Goal: Answer question/provide support: Answer question/provide support

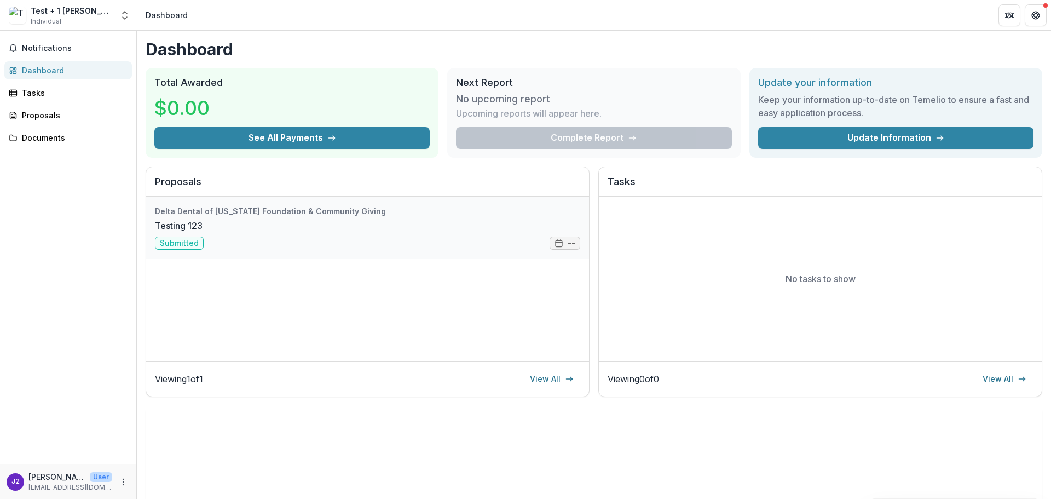
click at [202, 219] on link "Testing 123" at bounding box center [179, 225] width 48 height 13
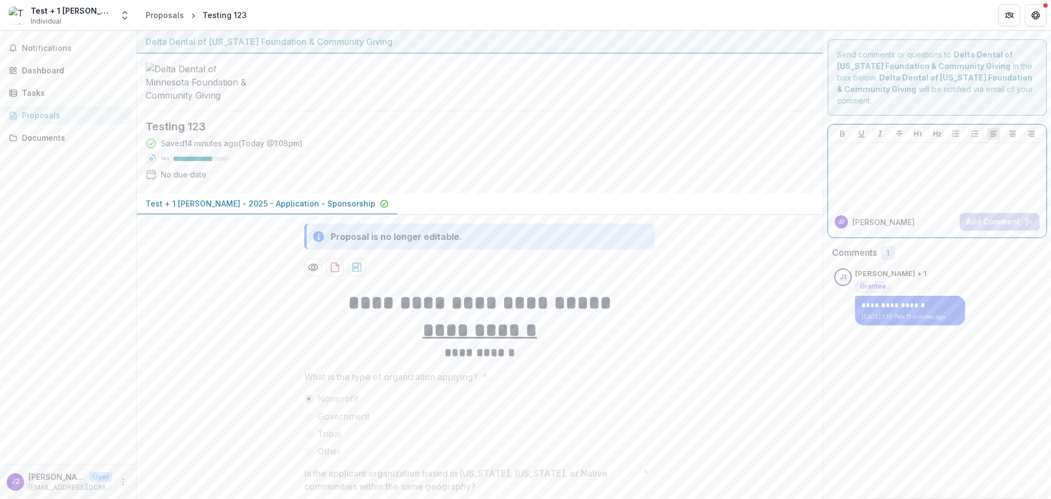
click at [870, 175] on div at bounding box center [937, 174] width 210 height 55
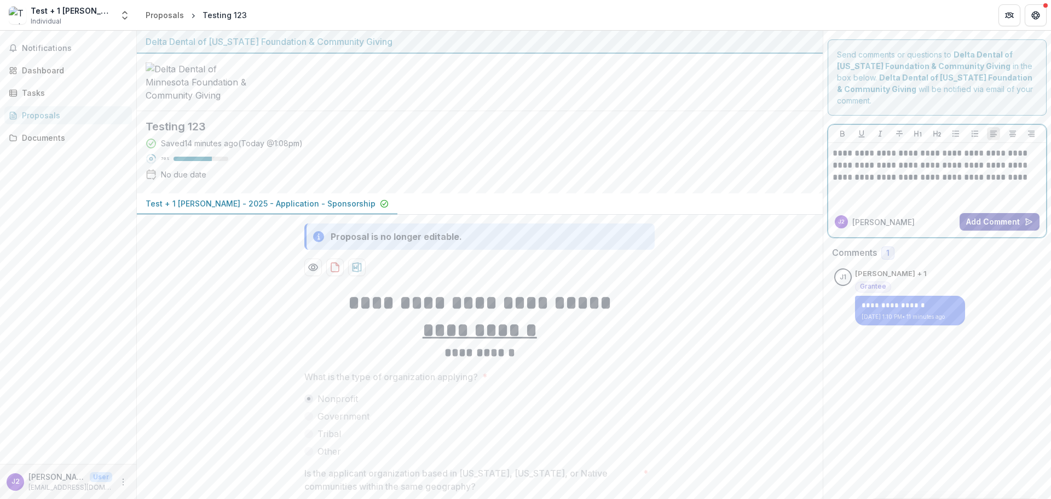
click at [972, 225] on button "Add Comment" at bounding box center [999, 222] width 80 height 18
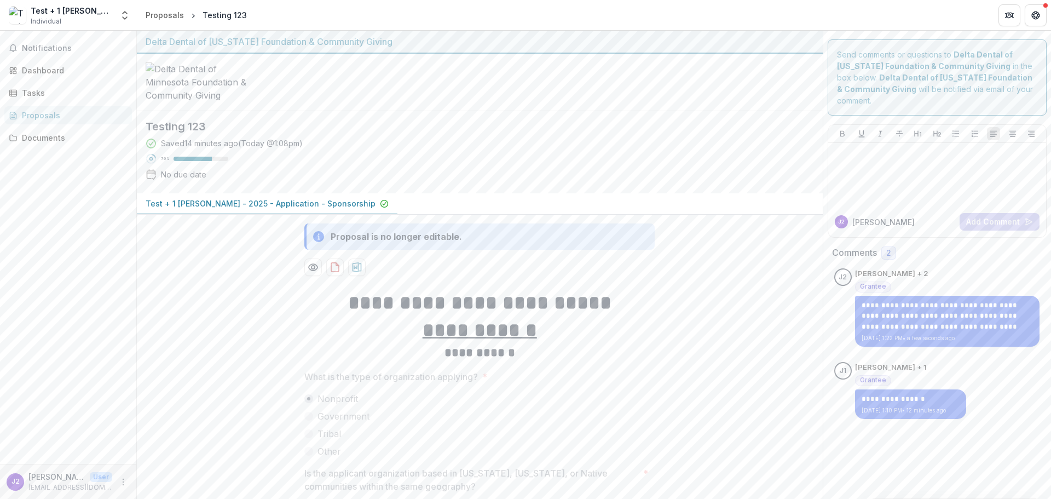
click at [45, 113] on div "Proposals" at bounding box center [72, 114] width 101 height 11
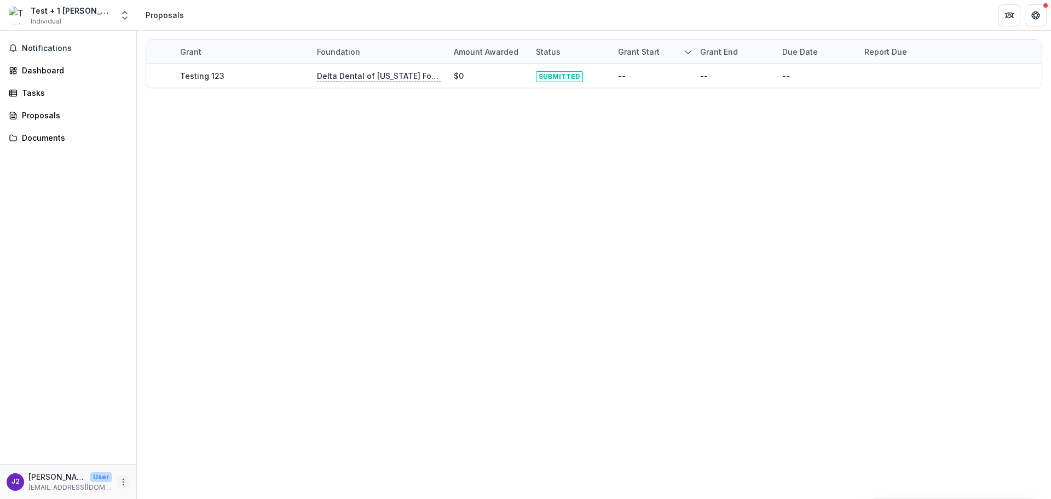
click at [119, 479] on icon "More" at bounding box center [123, 481] width 9 height 9
click at [174, 473] on button "Logout" at bounding box center [195, 476] width 117 height 18
